Goal: Information Seeking & Learning: Learn about a topic

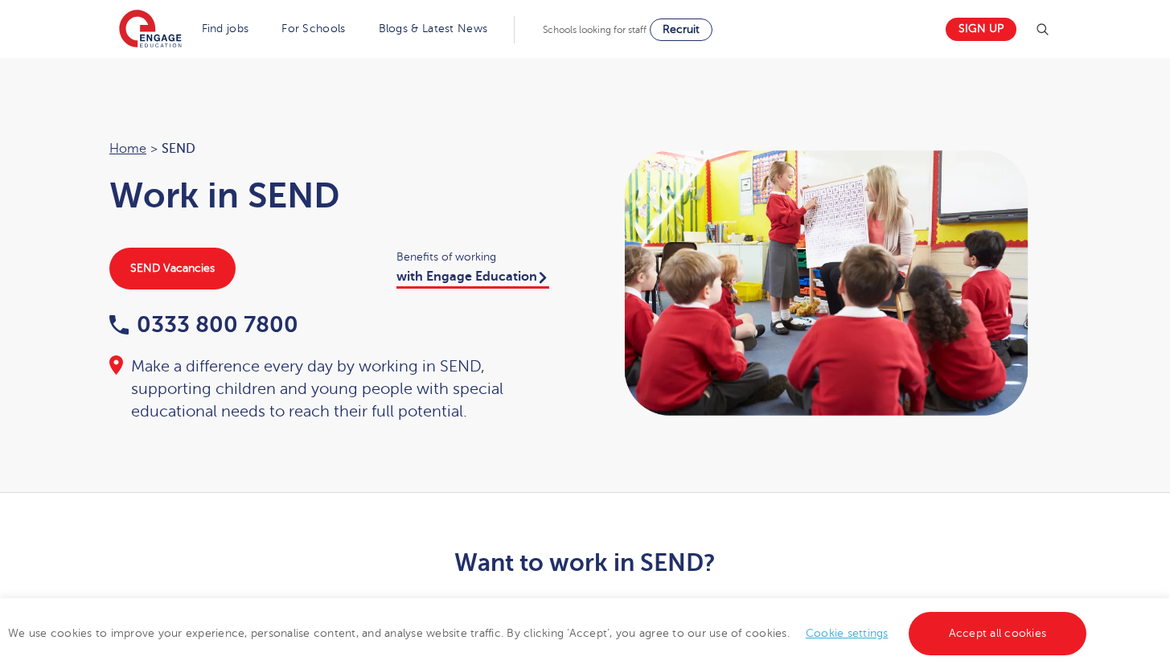
scroll to position [1, 0]
click at [681, 26] on span "Recruit" at bounding box center [680, 29] width 37 height 12
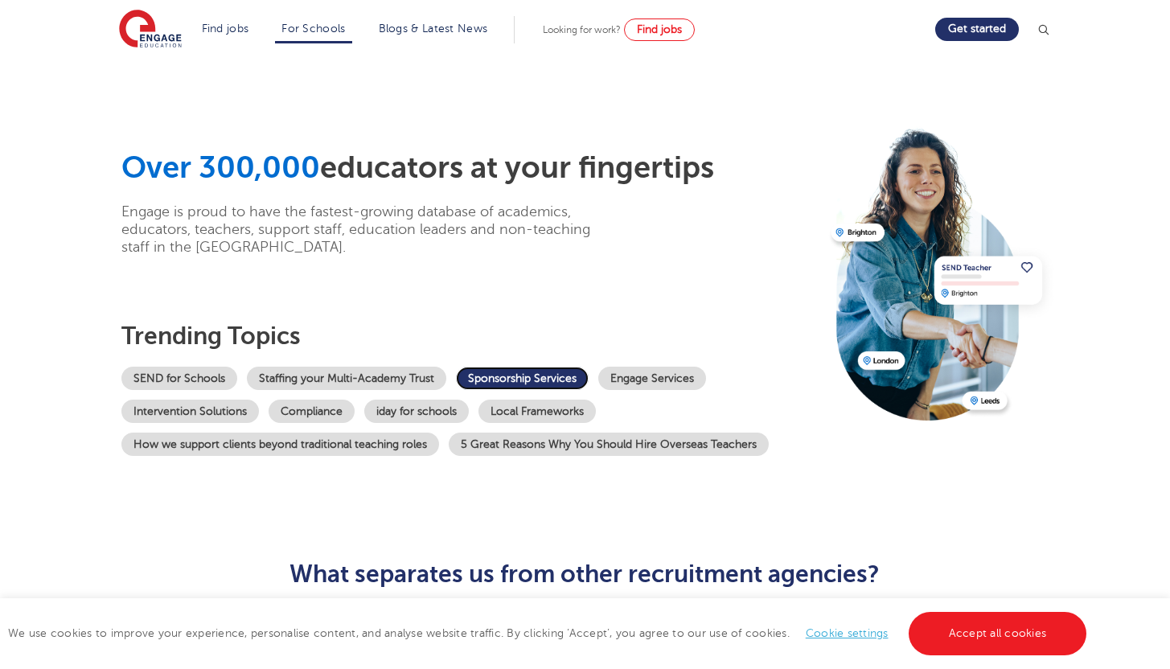
click at [565, 369] on link "Sponsorship Services" at bounding box center [522, 378] width 133 height 23
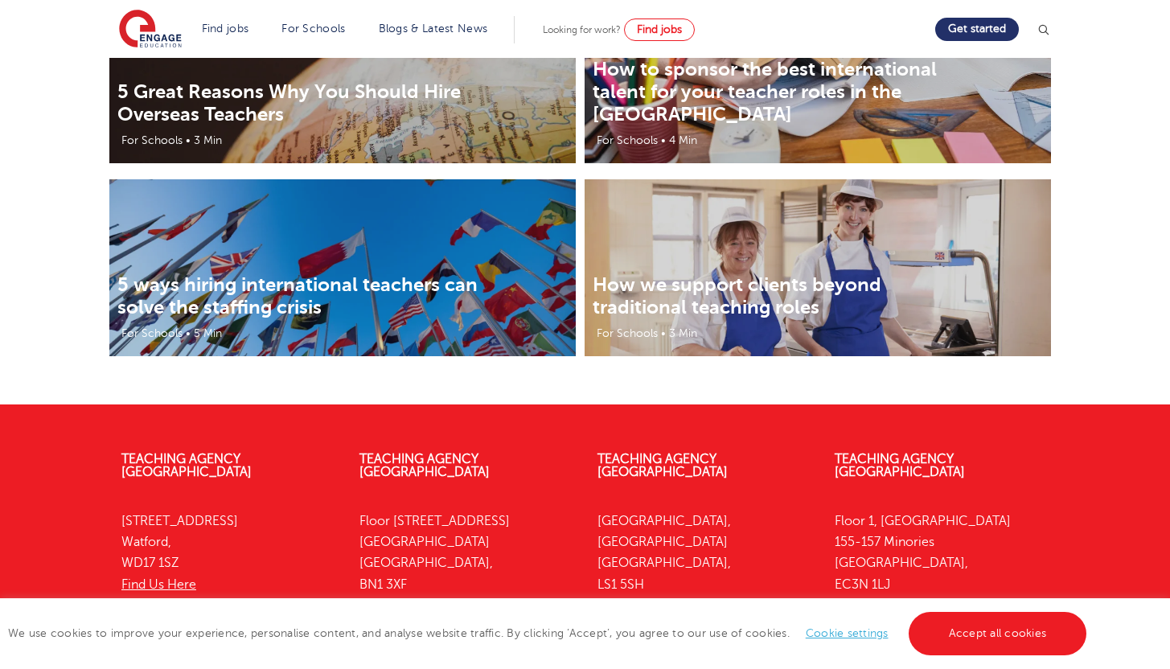
scroll to position [3353, 0]
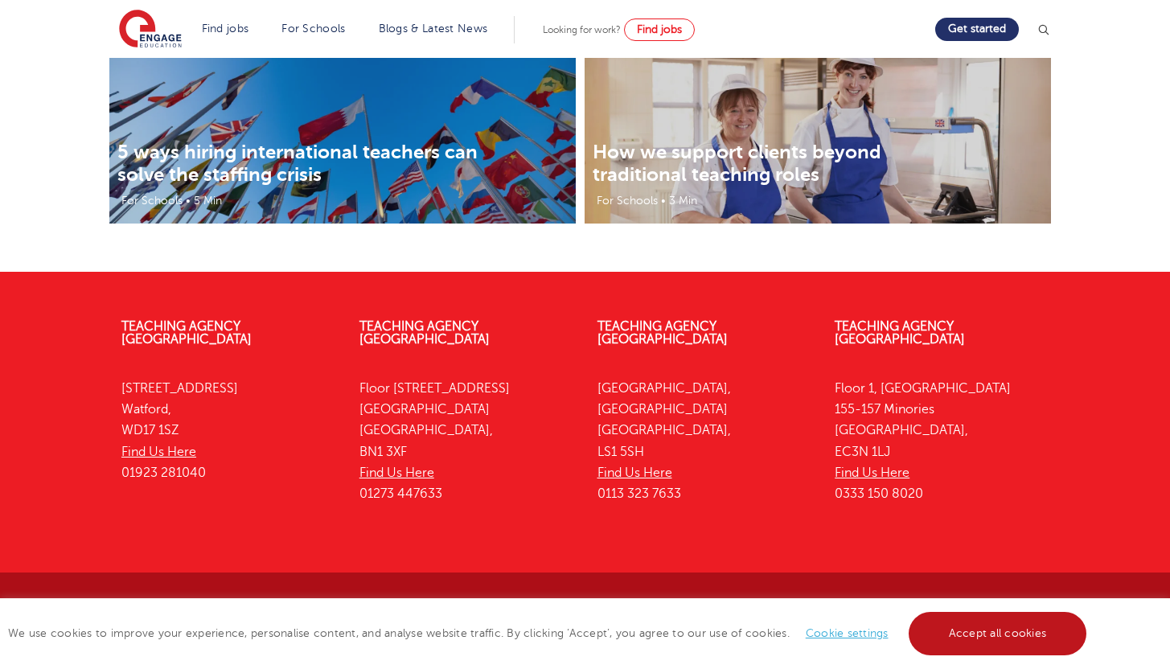
click at [989, 622] on link "Accept all cookies" at bounding box center [997, 633] width 178 height 43
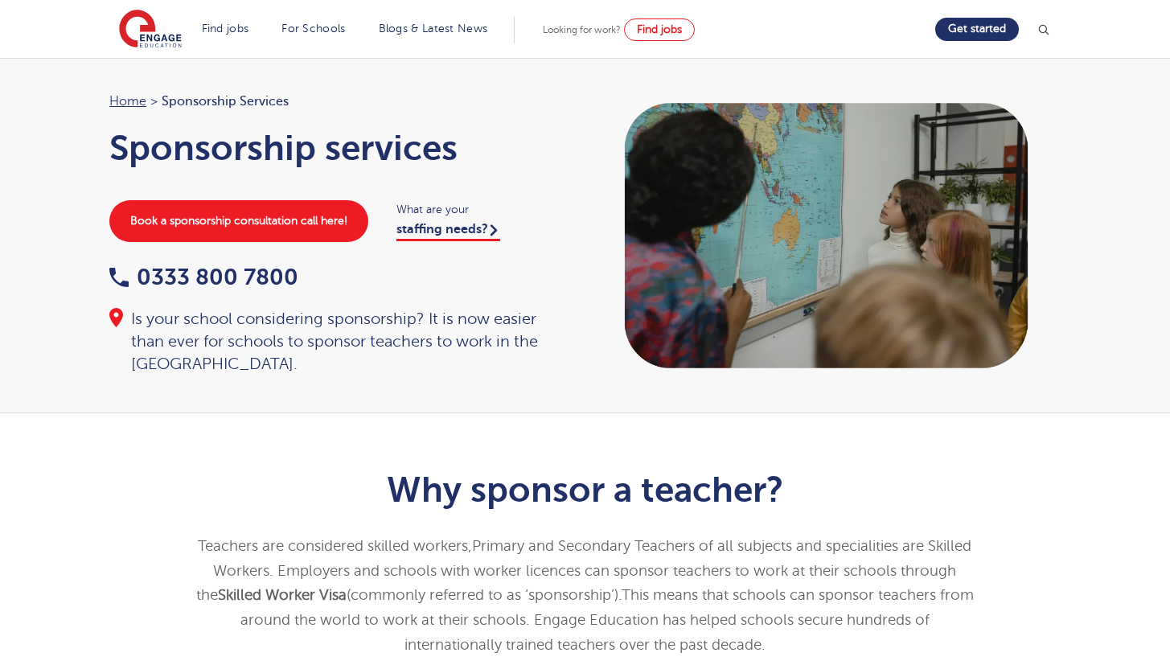
scroll to position [0, 0]
click at [148, 47] on img at bounding box center [150, 30] width 63 height 40
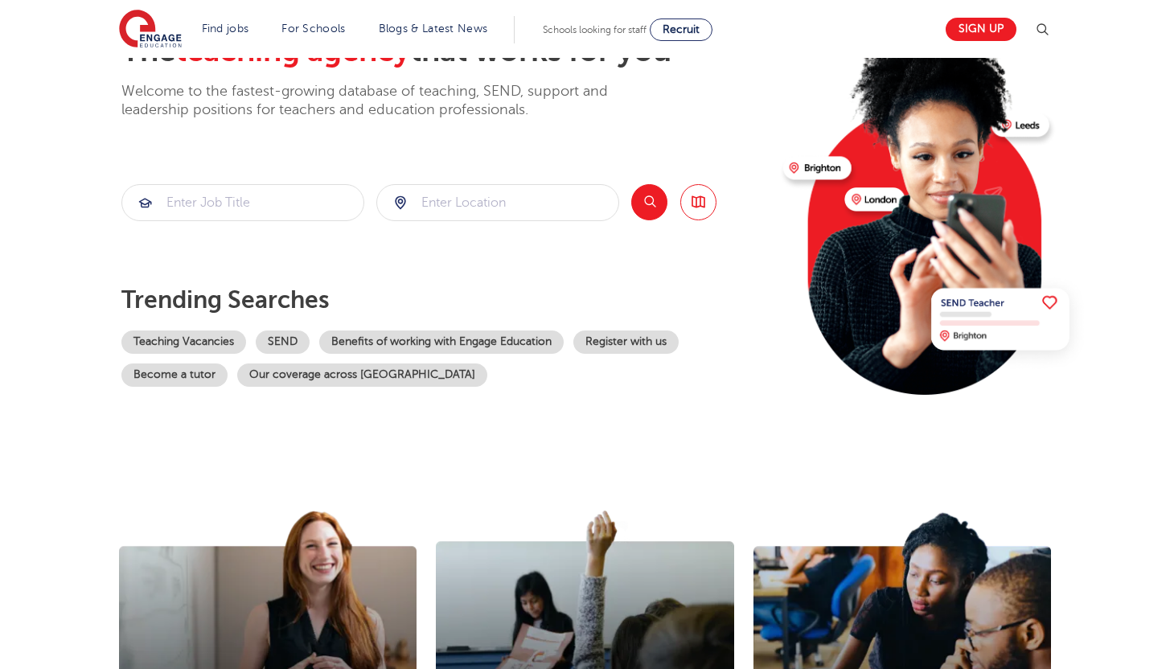
scroll to position [152, 0]
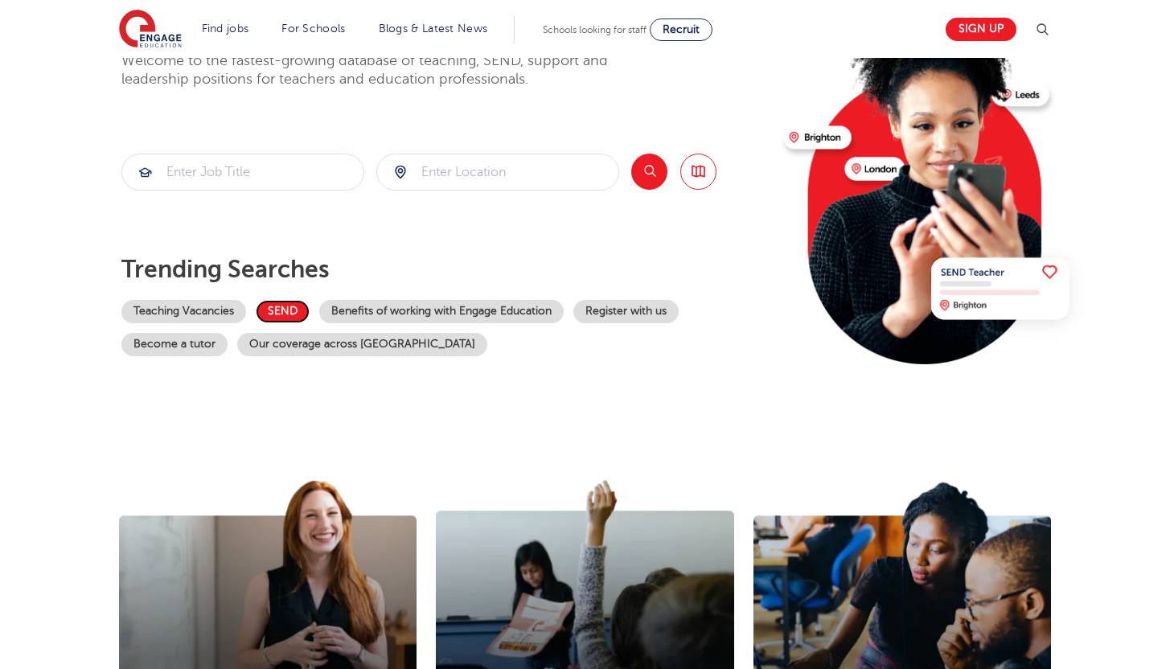
click at [282, 307] on link "SEND" at bounding box center [283, 311] width 54 height 23
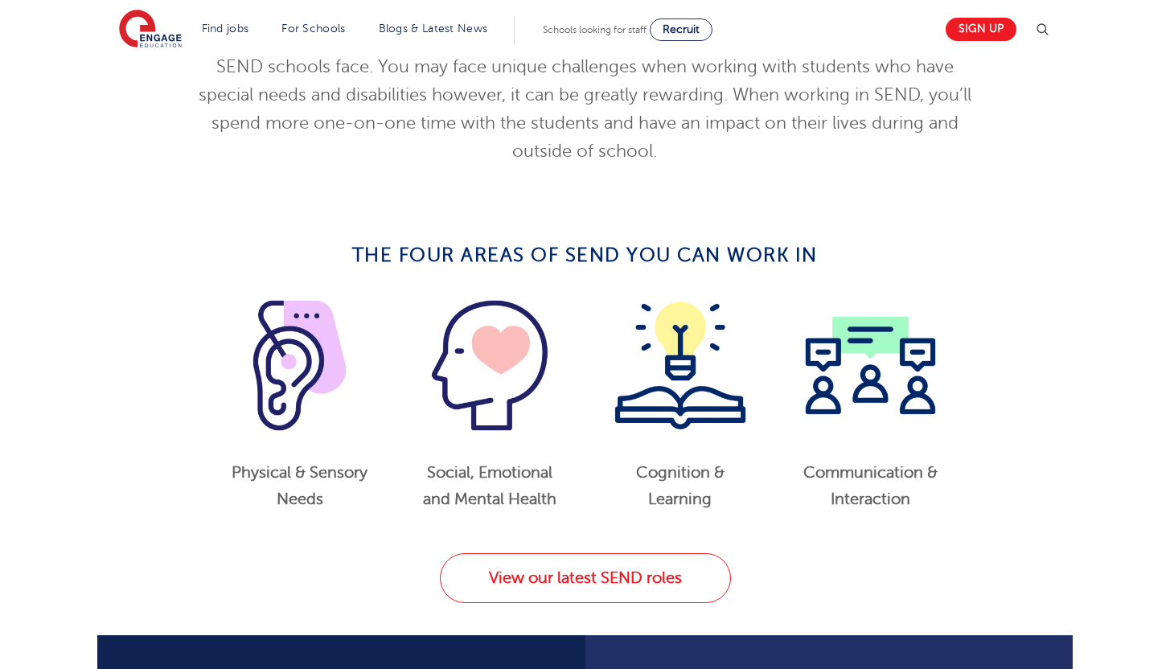
scroll to position [720, 0]
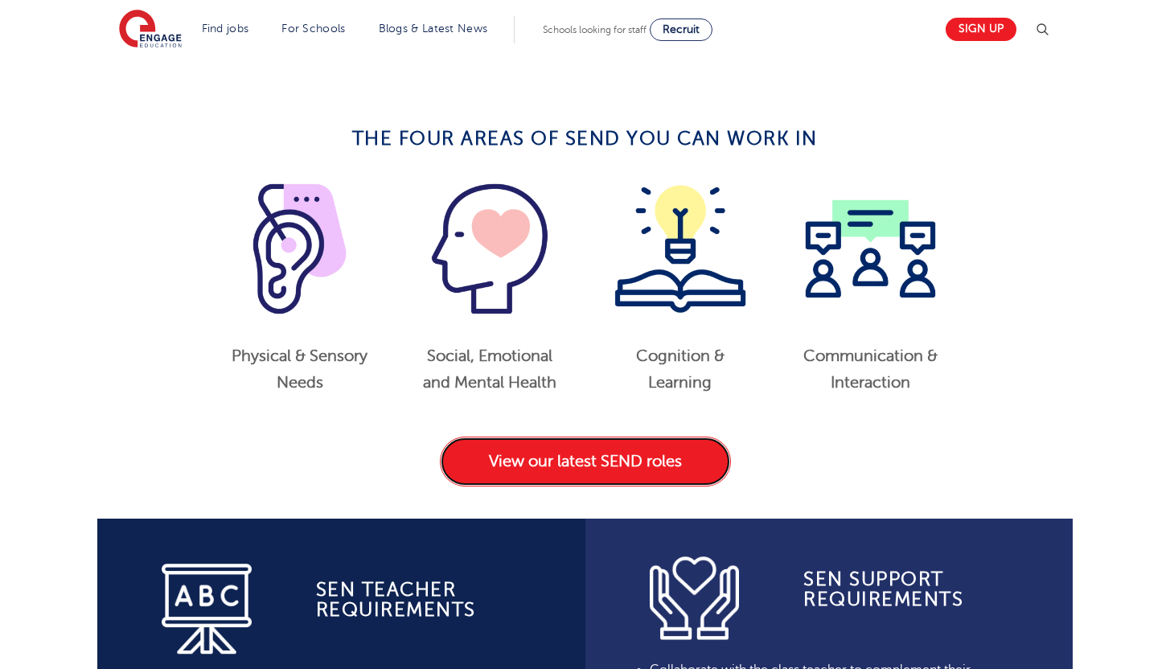
click at [512, 478] on link "View our latest SEND roles" at bounding box center [585, 462] width 291 height 50
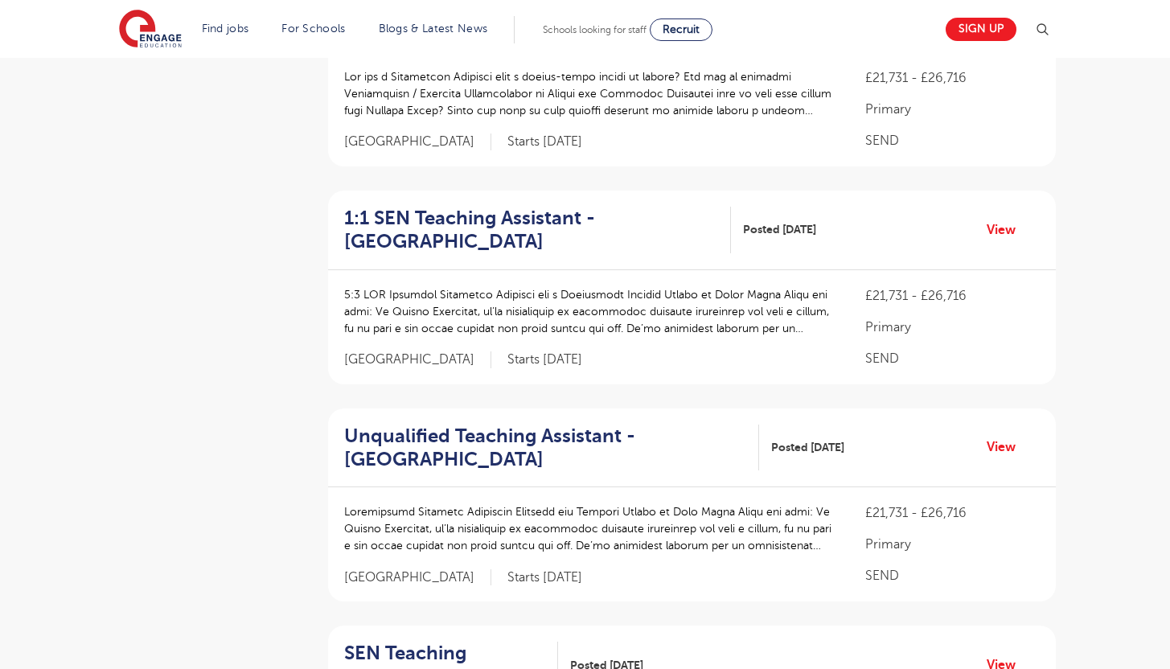
scroll to position [2266, 0]
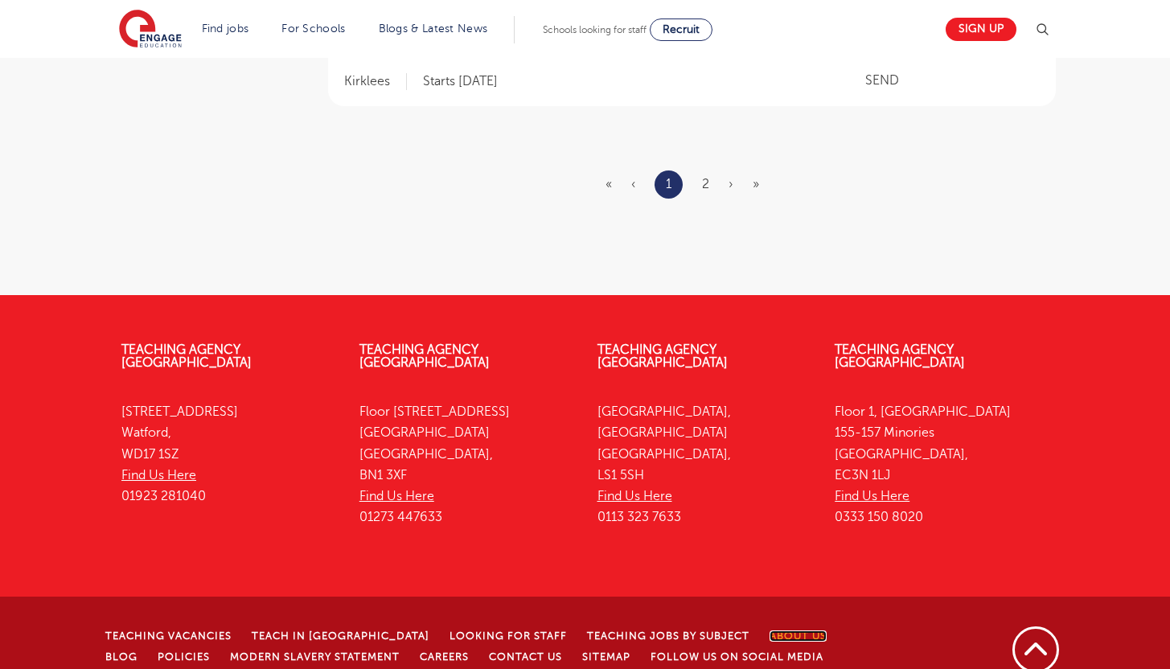
click at [769, 630] on link "About Us" at bounding box center [797, 635] width 57 height 11
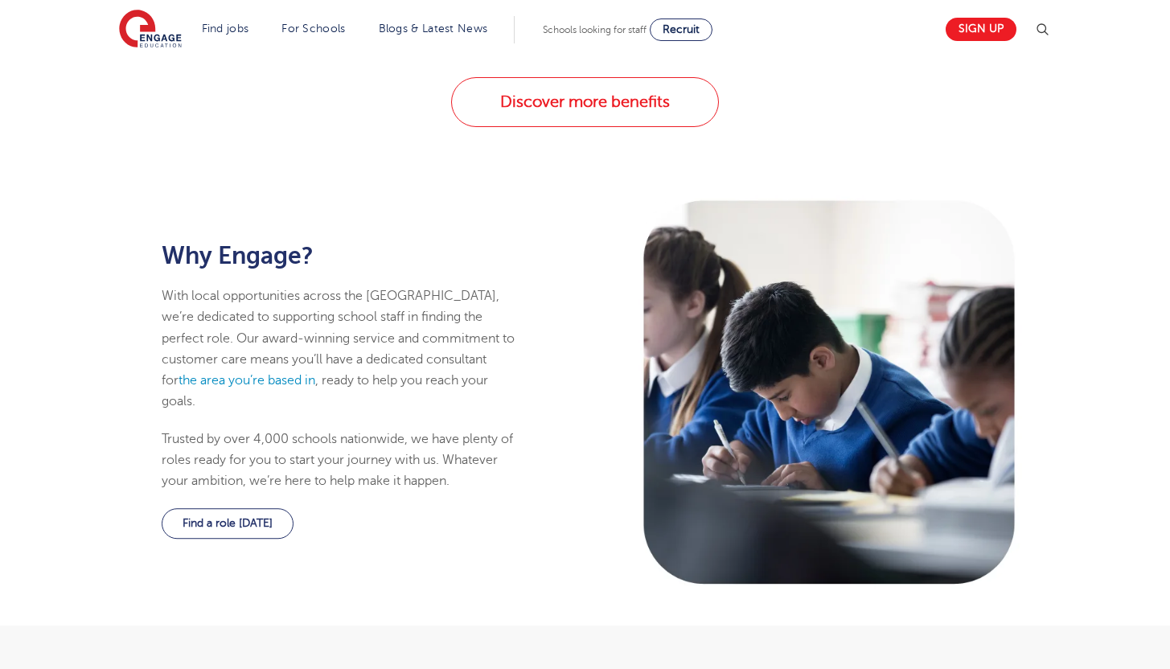
scroll to position [654, 0]
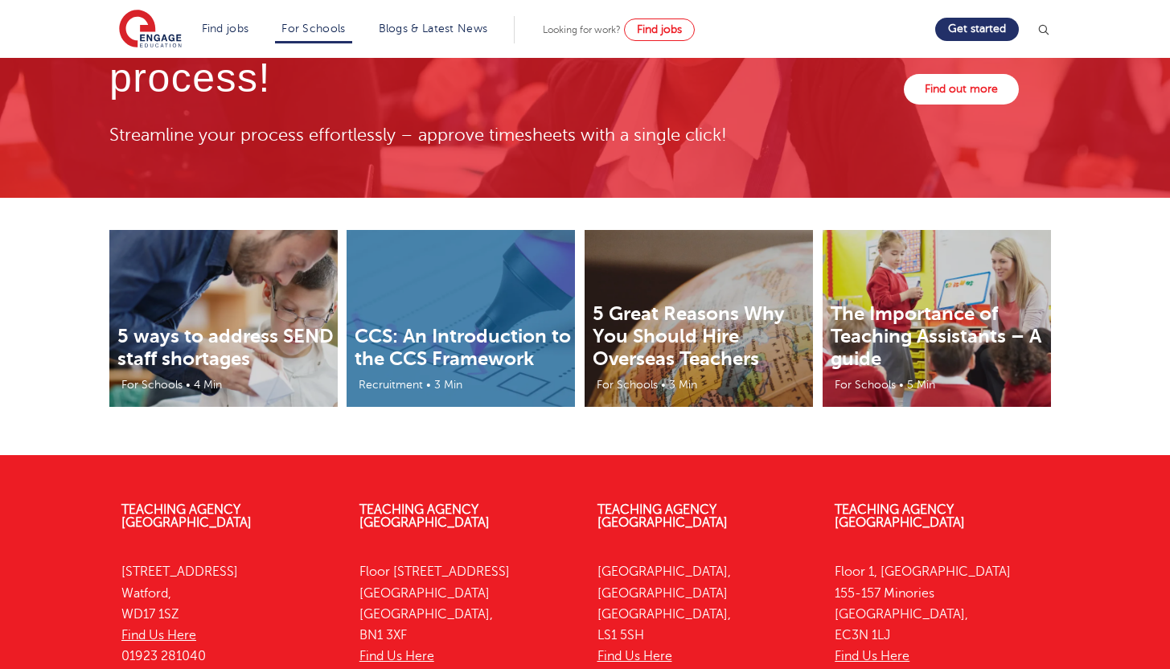
scroll to position [5176, 0]
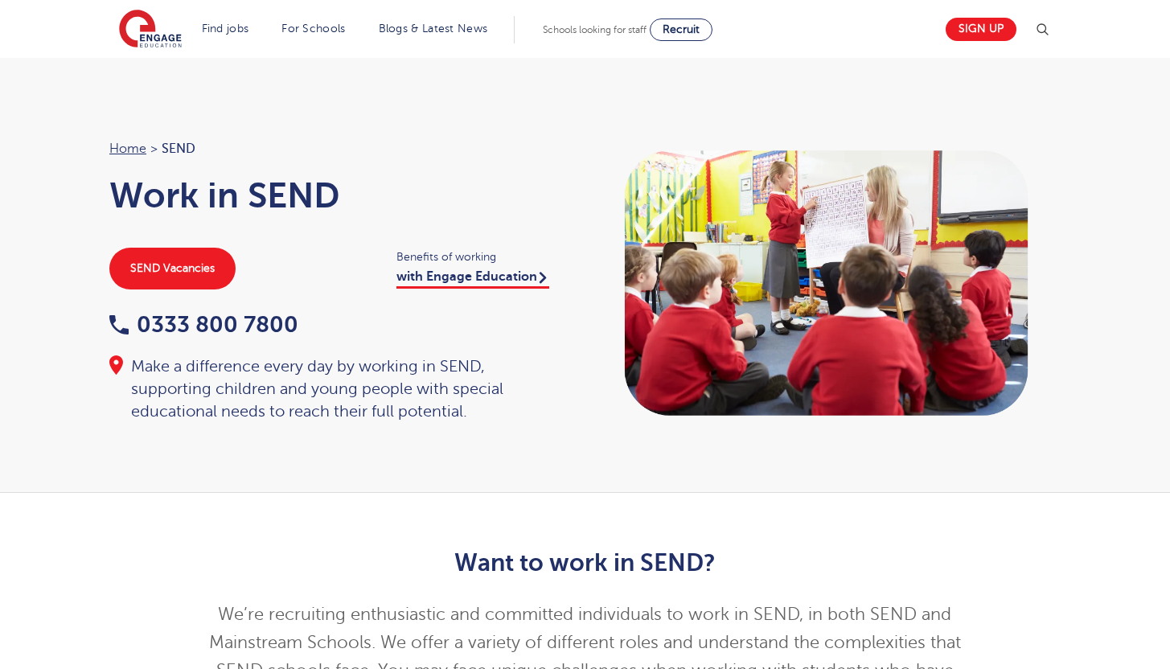
scroll to position [1, 0]
